Goal: Navigation & Orientation: Find specific page/section

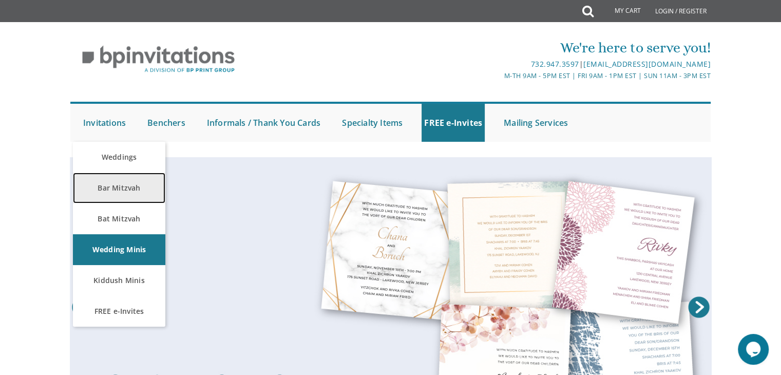
click at [128, 183] on link "Bar Mitzvah" at bounding box center [119, 187] width 92 height 31
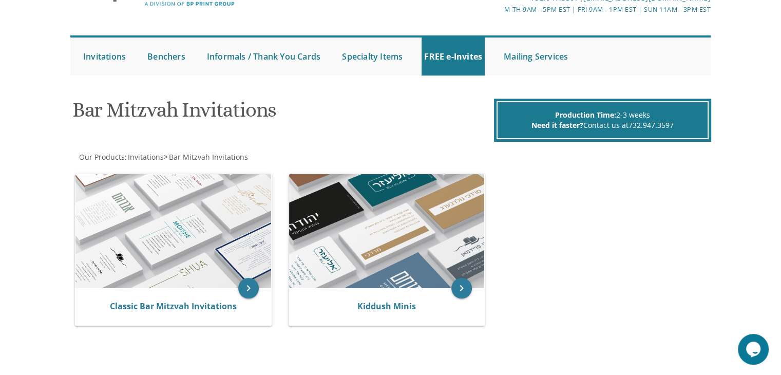
scroll to position [103, 0]
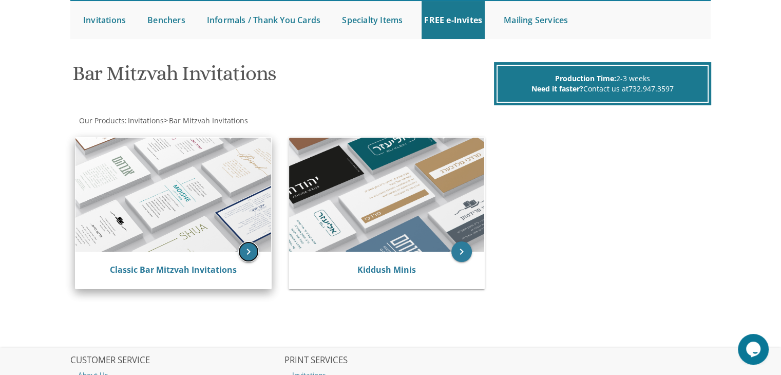
click at [251, 253] on icon "keyboard_arrow_right" at bounding box center [248, 251] width 21 height 21
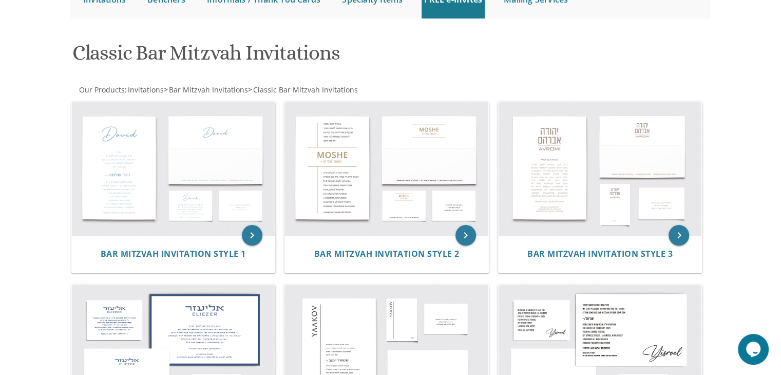
scroll to position [154, 0]
